Goal: Task Accomplishment & Management: Complete application form

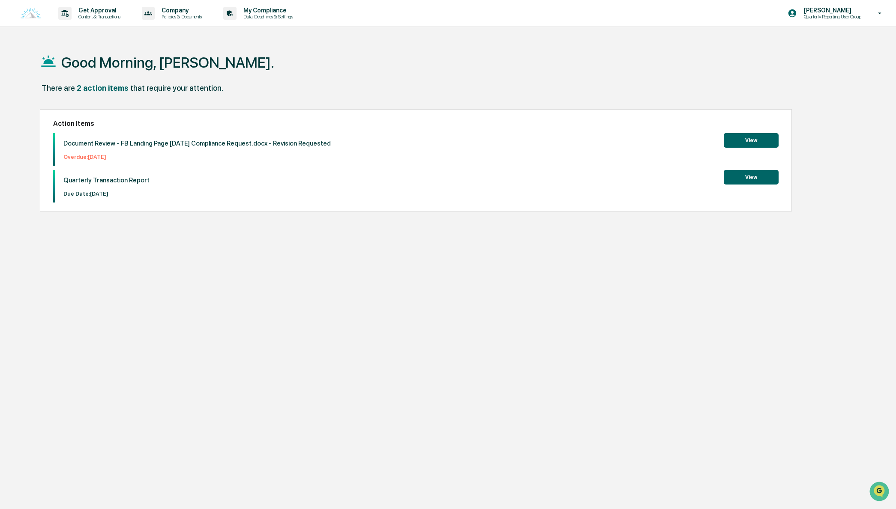
click at [750, 177] on button "View" at bounding box center [751, 177] width 55 height 15
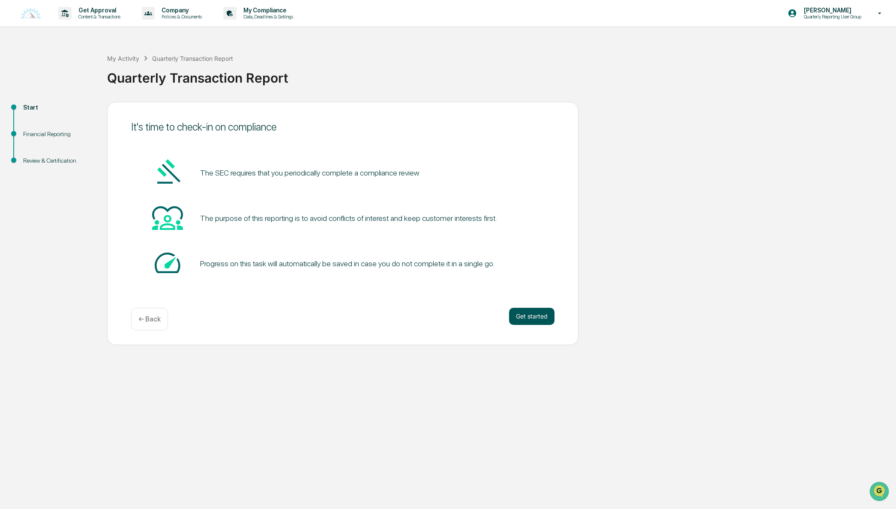
click at [529, 316] on button "Get started" at bounding box center [531, 316] width 45 height 17
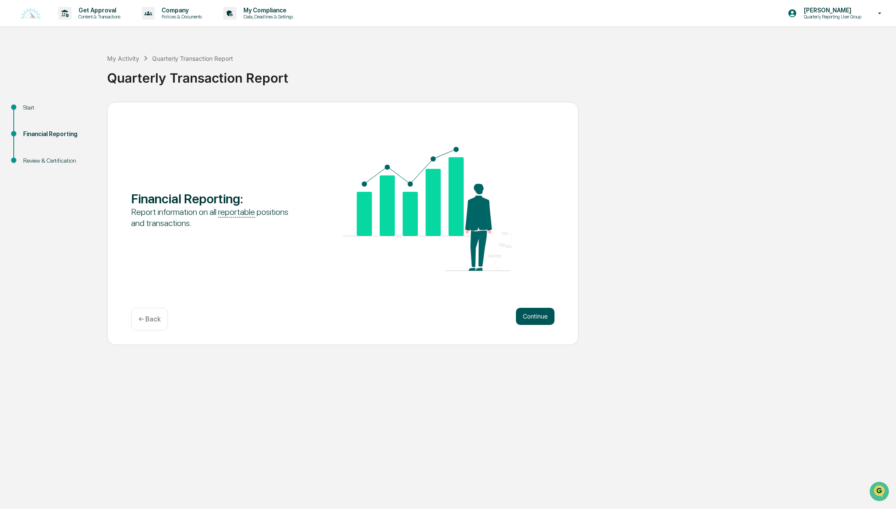
click at [532, 317] on button "Continue" at bounding box center [535, 316] width 39 height 17
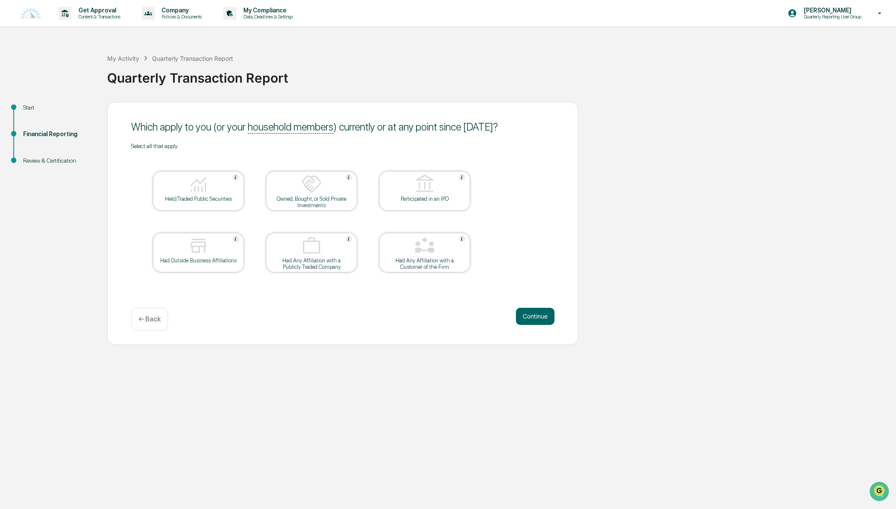
click at [203, 185] on img at bounding box center [198, 184] width 21 height 21
click at [535, 320] on button "Continue" at bounding box center [535, 316] width 39 height 17
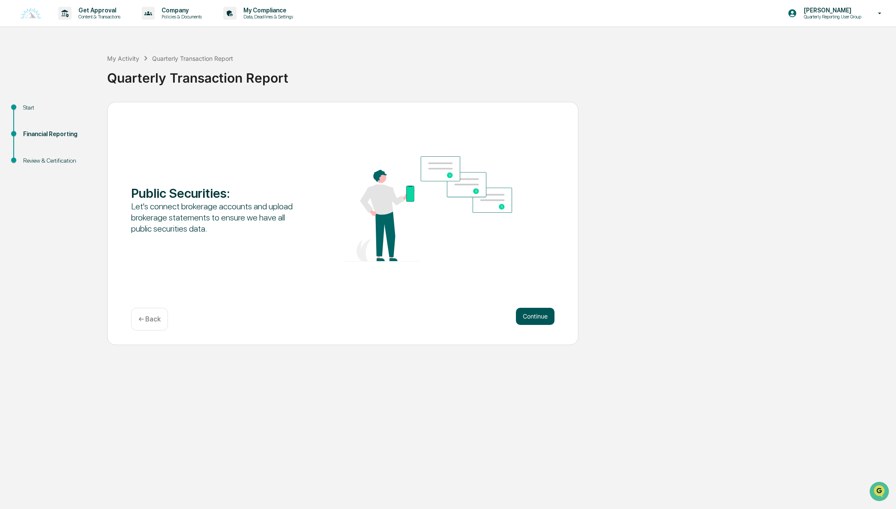
click at [532, 317] on button "Continue" at bounding box center [535, 316] width 39 height 17
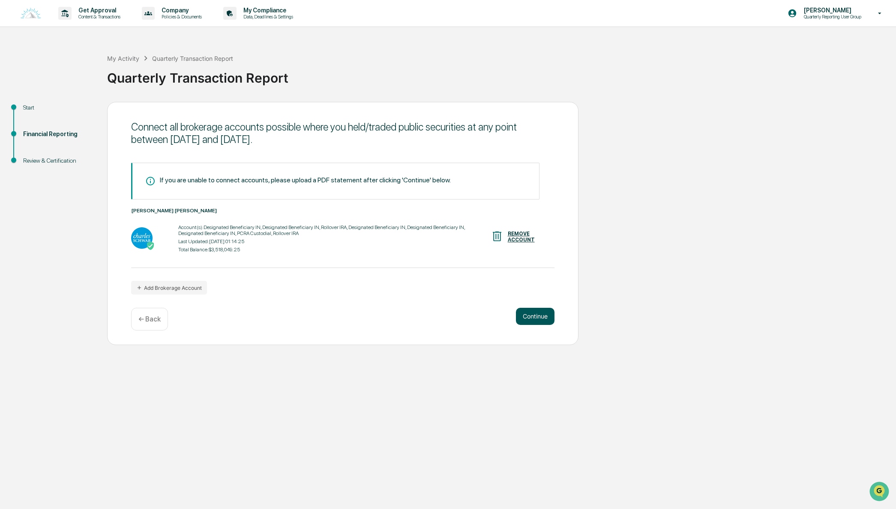
click at [532, 317] on button "Continue" at bounding box center [535, 316] width 39 height 17
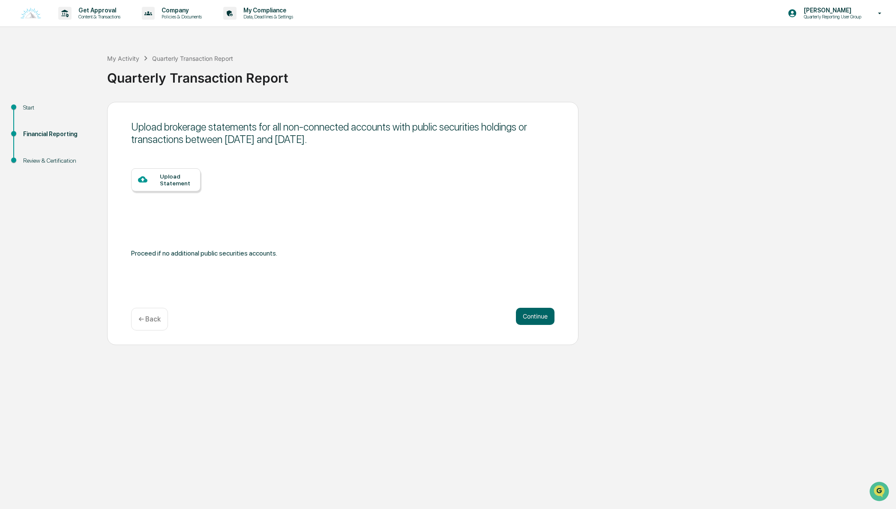
click at [188, 186] on div "Upload Statement" at bounding box center [177, 180] width 34 height 14
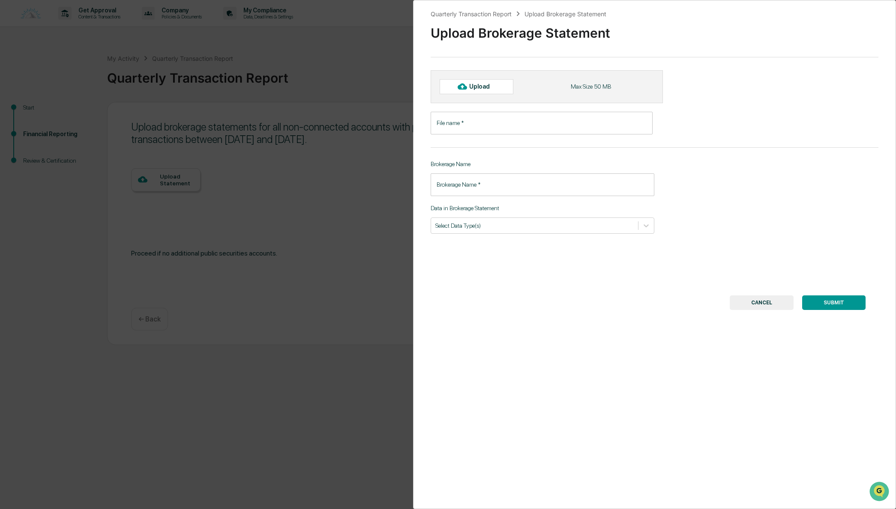
click at [748, 300] on button "CANCEL" at bounding box center [762, 303] width 64 height 15
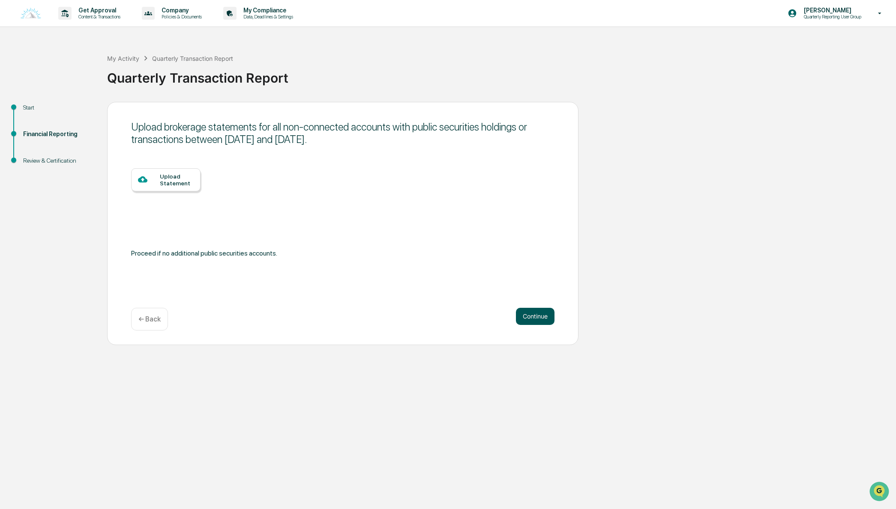
click at [541, 314] on button "Continue" at bounding box center [535, 316] width 39 height 17
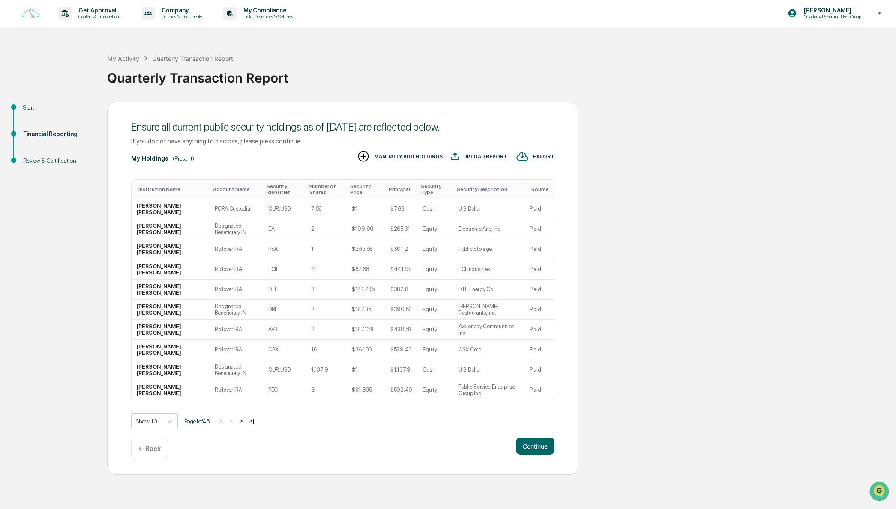
click at [245, 421] on button ">" at bounding box center [241, 421] width 9 height 7
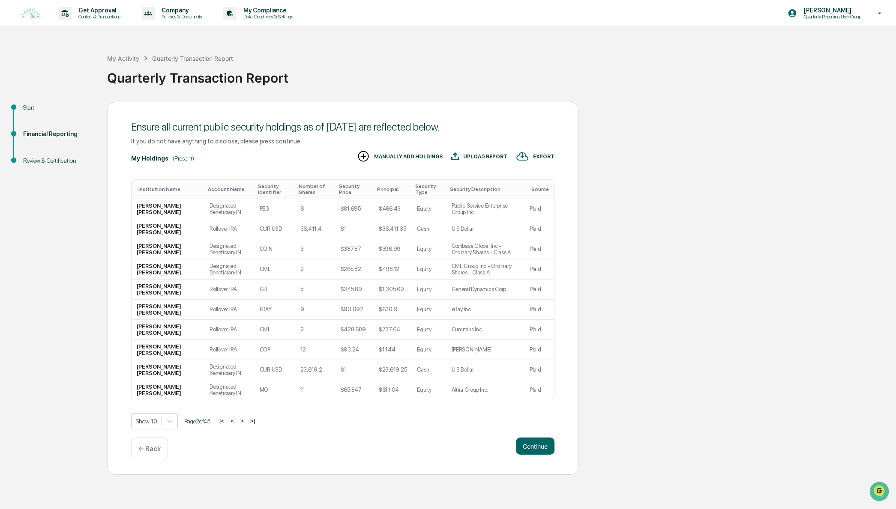
click at [246, 421] on button ">" at bounding box center [242, 421] width 9 height 7
click at [247, 421] on button ">" at bounding box center [242, 421] width 9 height 7
click at [248, 421] on div "|< < > >|" at bounding box center [237, 421] width 41 height 7
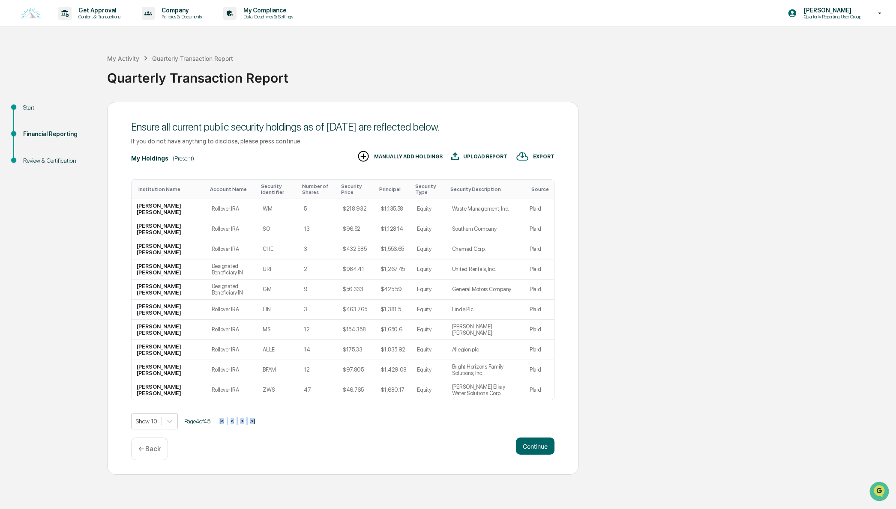
click at [248, 422] on div "|< < > >|" at bounding box center [237, 421] width 41 height 7
click at [246, 421] on button ">" at bounding box center [242, 421] width 9 height 7
click at [246, 421] on button ">" at bounding box center [241, 421] width 9 height 7
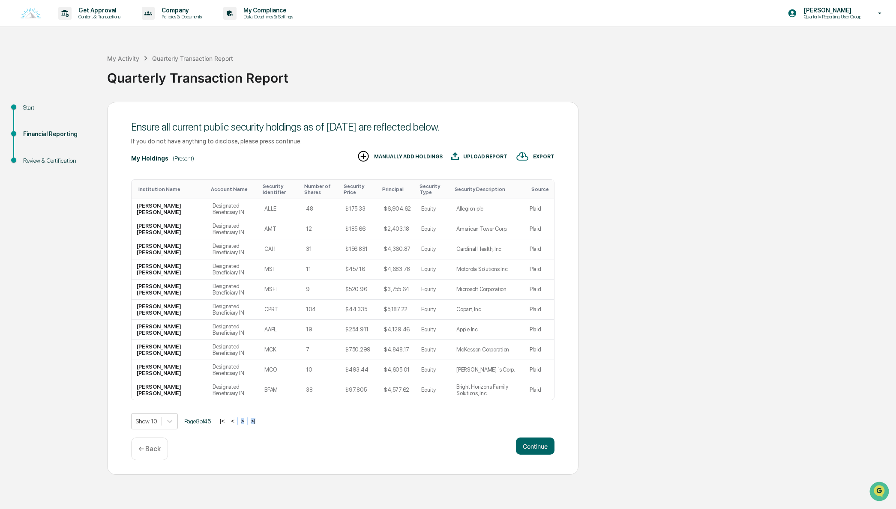
click at [247, 421] on button ">" at bounding box center [242, 421] width 9 height 7
click at [533, 447] on button "Continue" at bounding box center [535, 446] width 39 height 17
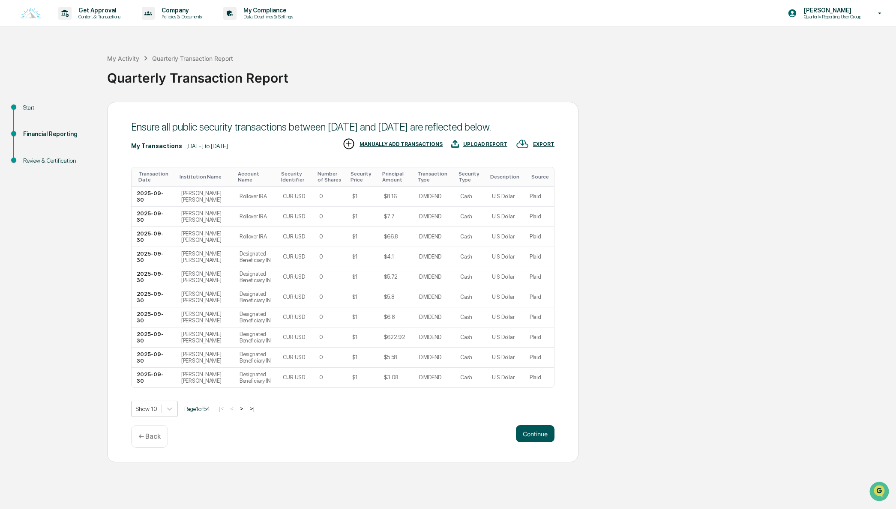
click at [531, 443] on button "Continue" at bounding box center [535, 433] width 39 height 17
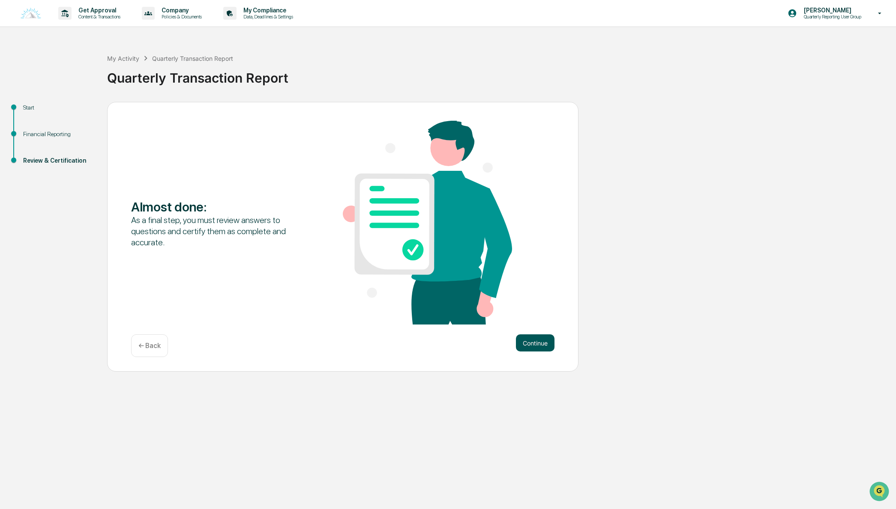
click at [538, 348] on button "Continue" at bounding box center [535, 343] width 39 height 17
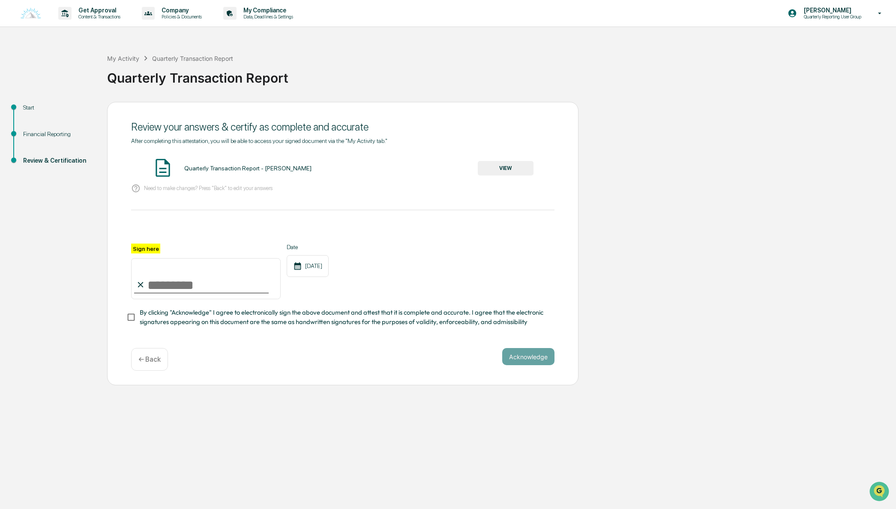
click at [181, 286] on input "Sign here" at bounding box center [206, 278] width 150 height 41
type input "**********"
click at [517, 358] on button "Acknowledge" at bounding box center [528, 356] width 52 height 17
click at [325, 263] on div "[DATE]" at bounding box center [308, 266] width 42 height 22
click at [234, 289] on input "**********" at bounding box center [206, 278] width 150 height 41
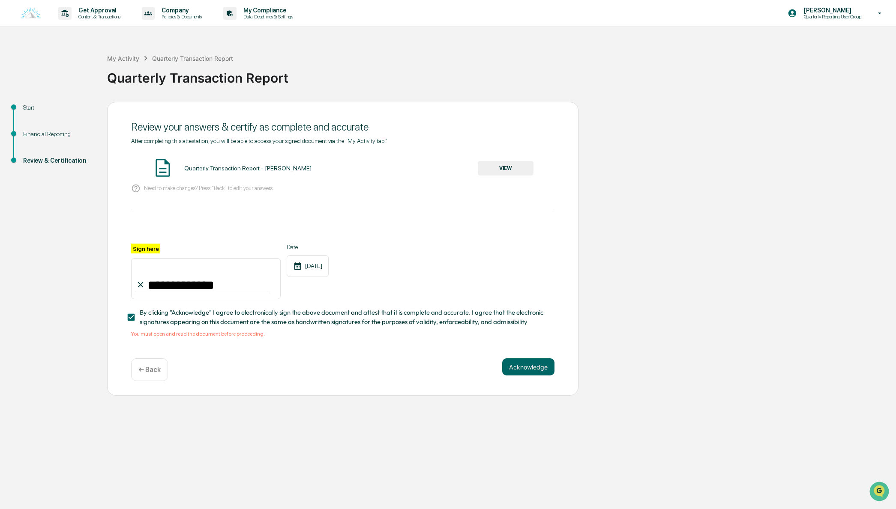
click at [495, 166] on button "VIEW" at bounding box center [506, 168] width 56 height 15
